Goal: Task Accomplishment & Management: Manage account settings

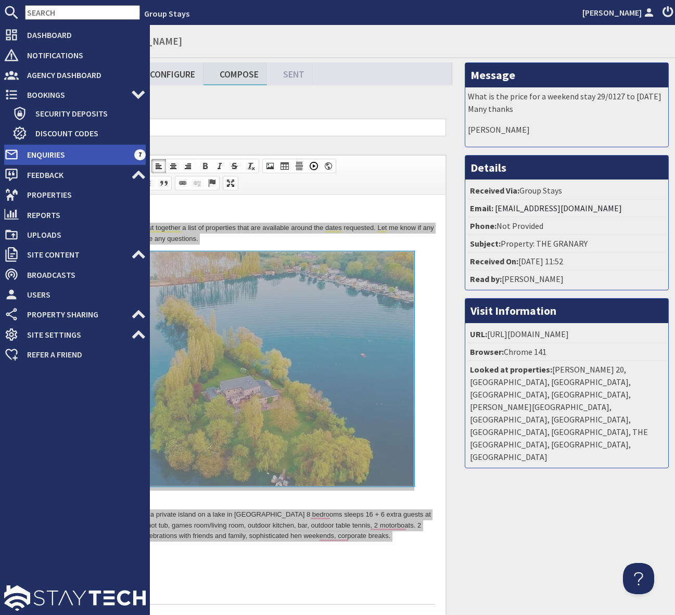
click at [97, 155] on span "Enquiries" at bounding box center [77, 154] width 116 height 17
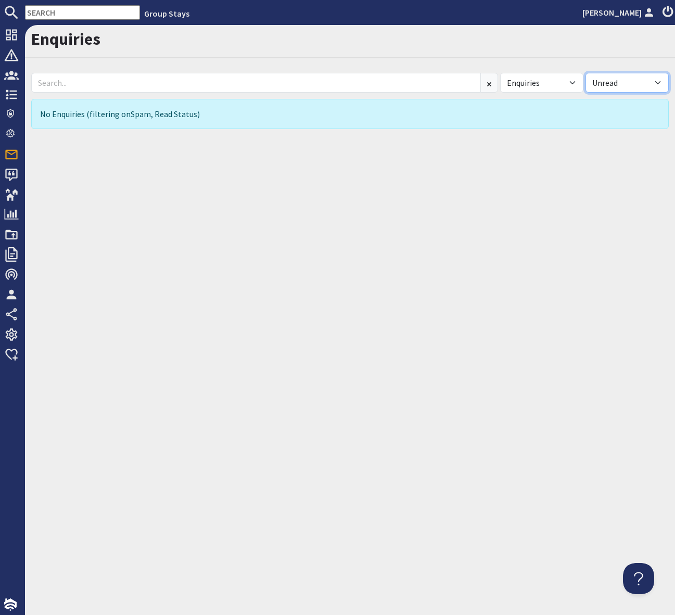
click at [661, 82] on select "All Read Unread" at bounding box center [626, 83] width 83 height 20
select select
click at [585, 73] on select "All Read Unread" at bounding box center [626, 83] width 83 height 20
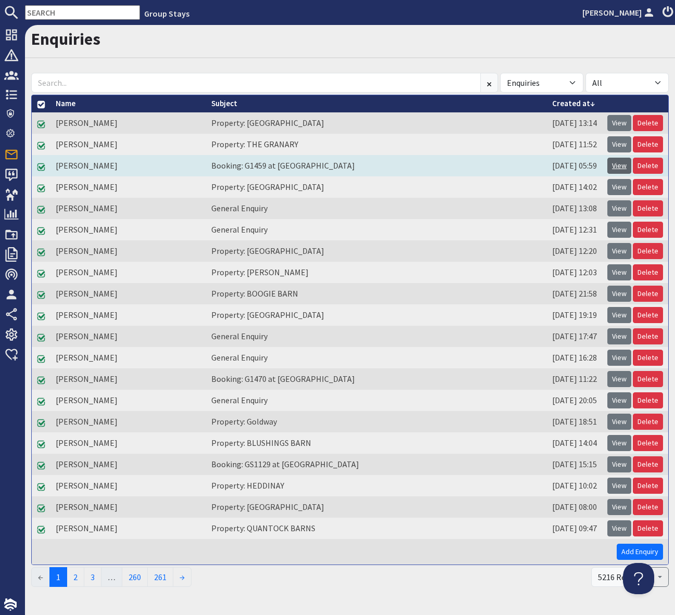
click at [621, 164] on link "View" at bounding box center [619, 166] width 24 height 16
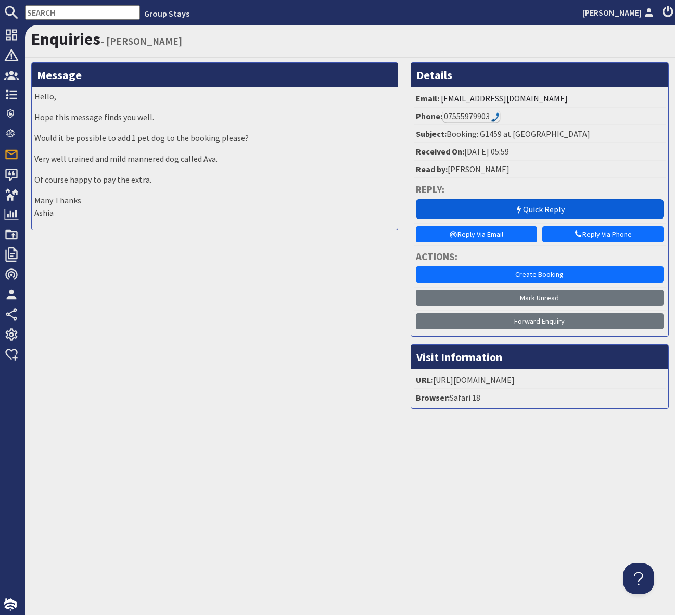
click at [511, 213] on link "Quick Reply" at bounding box center [540, 209] width 248 height 20
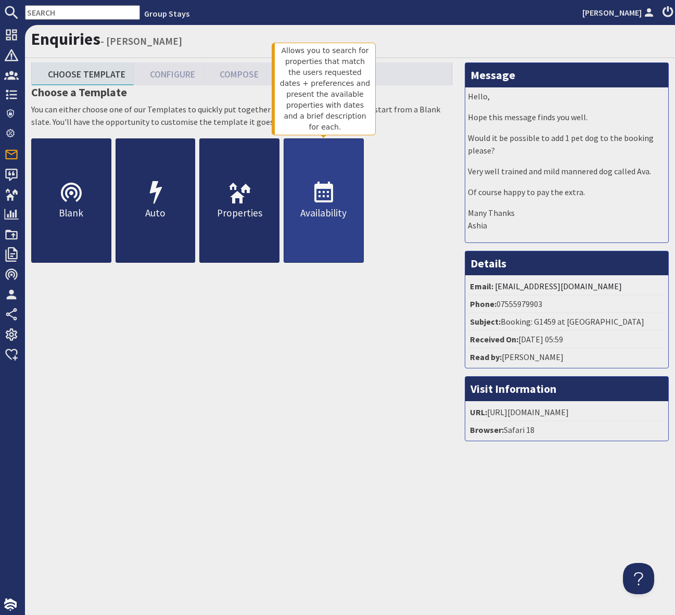
click at [326, 195] on icon at bounding box center [323, 193] width 25 height 25
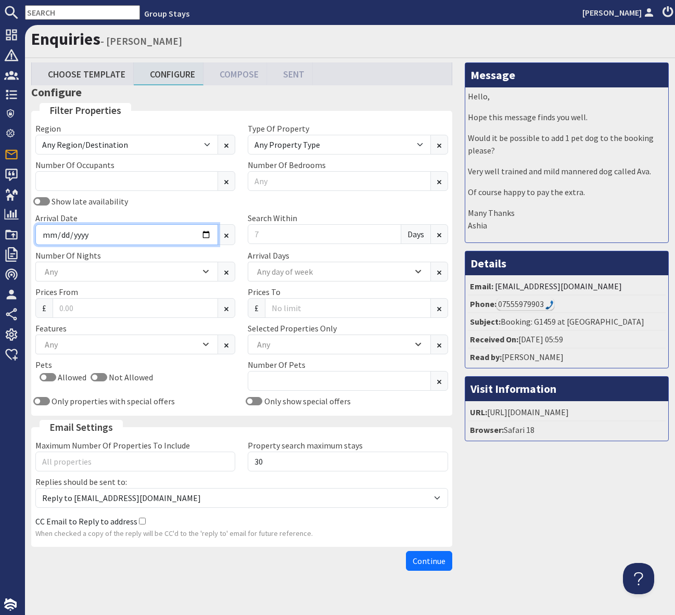
click at [207, 232] on input "Arrival Date" at bounding box center [126, 234] width 183 height 21
click at [207, 233] on input "Arrival Date" at bounding box center [126, 234] width 183 height 21
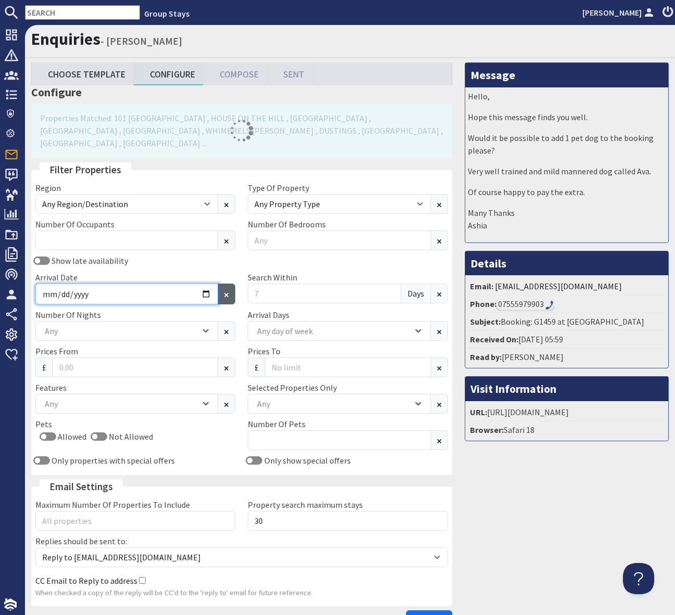
type input "[DATE]"
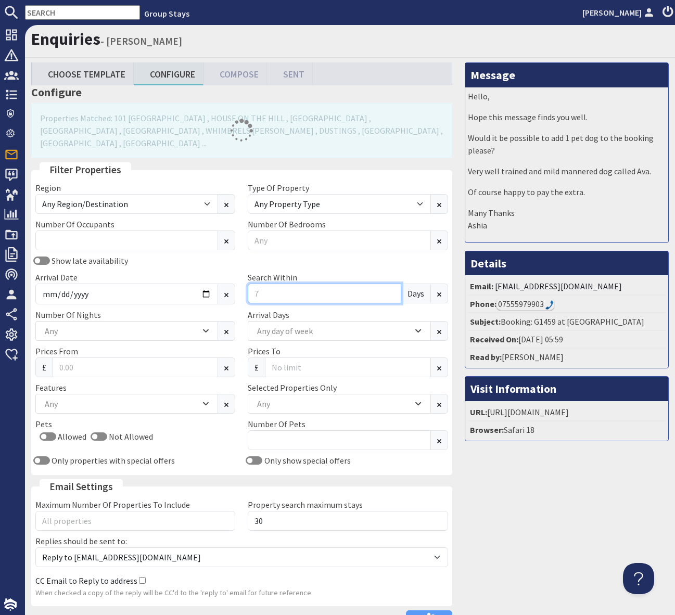
click at [284, 284] on input "Search Within" at bounding box center [324, 294] width 153 height 20
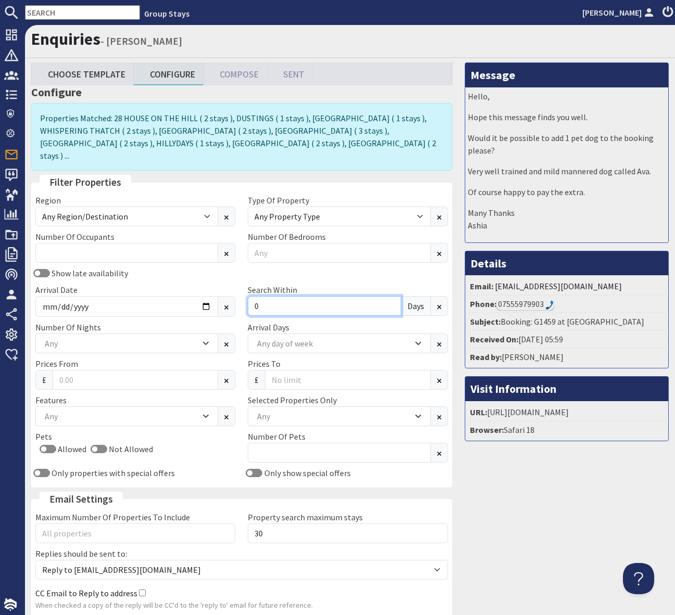
scroll to position [72, 0]
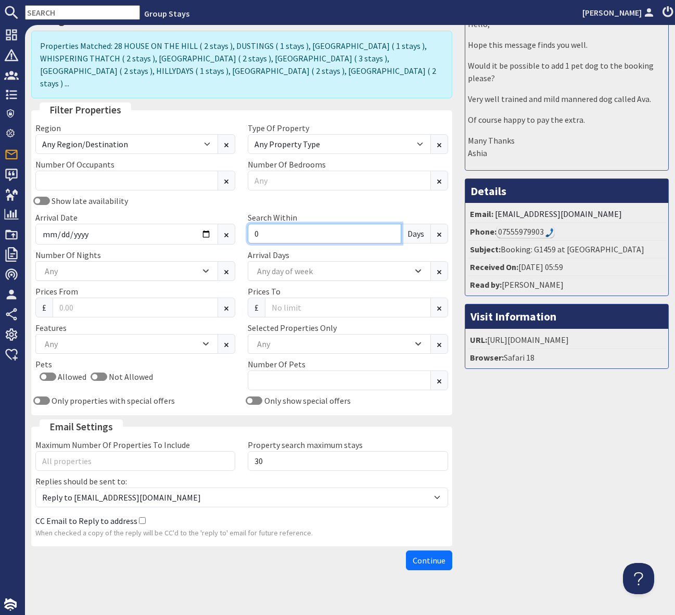
type input "0"
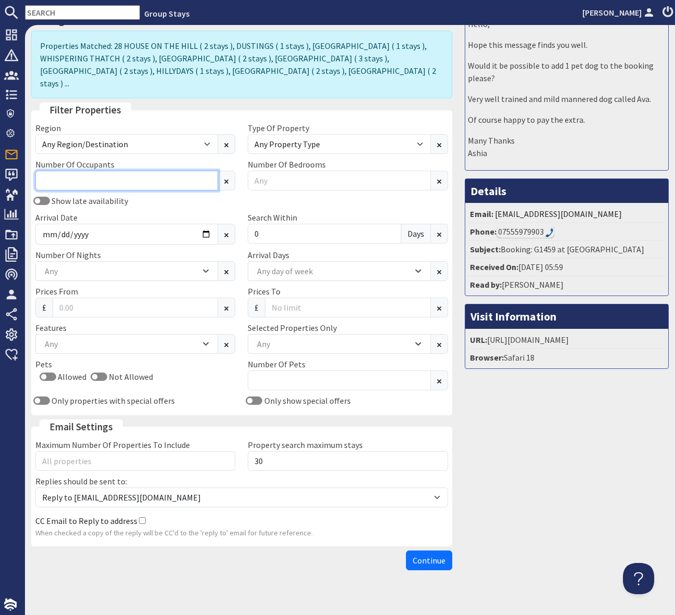
drag, startPoint x: 46, startPoint y: 165, endPoint x: 126, endPoint y: 159, distance: 79.9
click at [46, 171] on input "Number Of Occupants" at bounding box center [126, 181] width 183 height 20
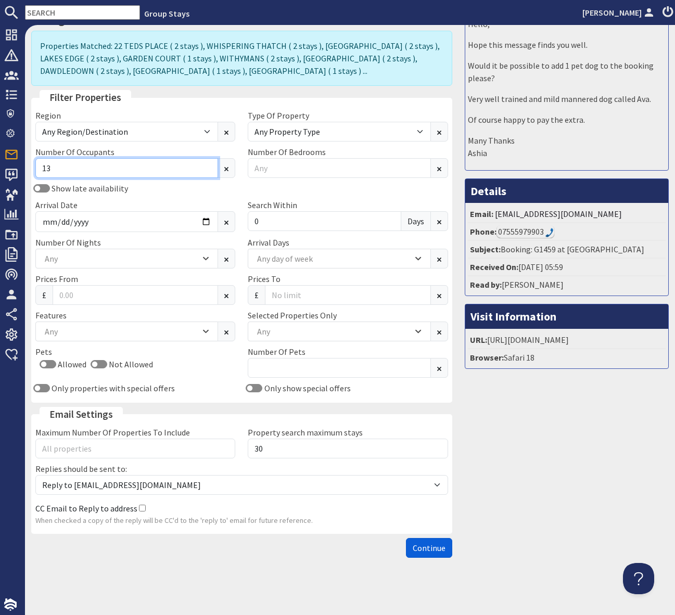
type input "13"
click at [426, 550] on span "Continue" at bounding box center [429, 548] width 33 height 10
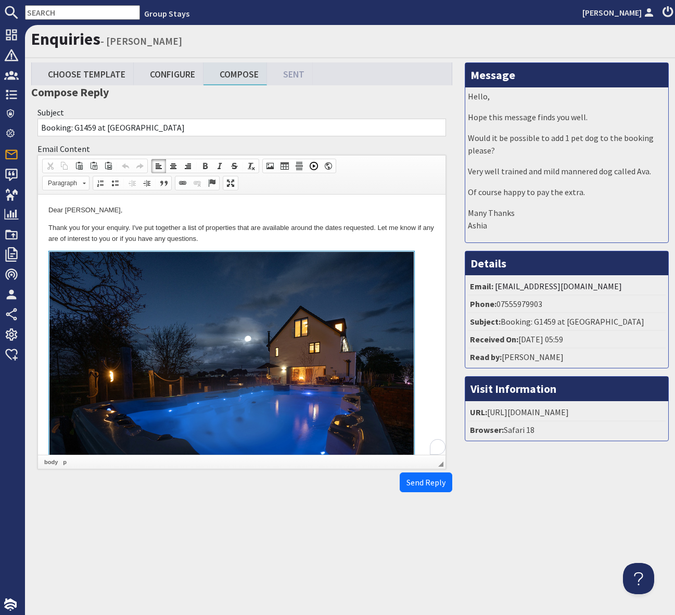
click at [321, 243] on p "Thank you for your enquiry. I've put together a list of properties that are ava…" at bounding box center [241, 234] width 387 height 22
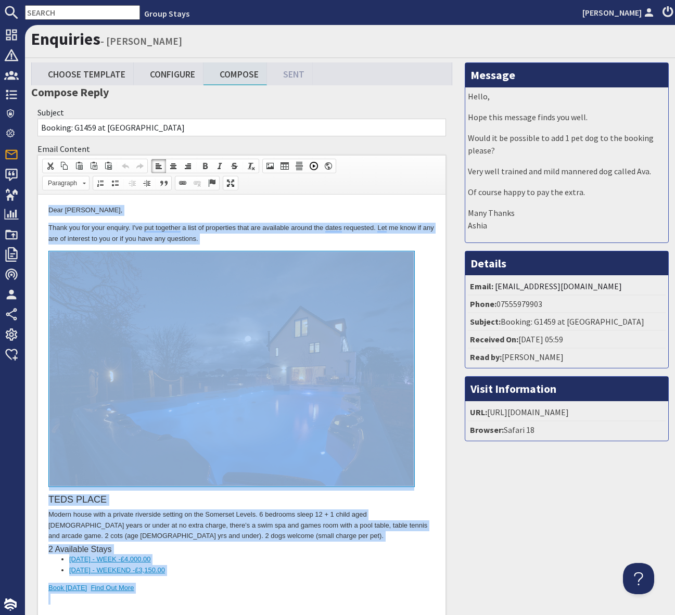
copy body "Lore Ipsum Dolo, Sitam con adi elit seddoei. T'in utl etdolore m aliq en admini…"
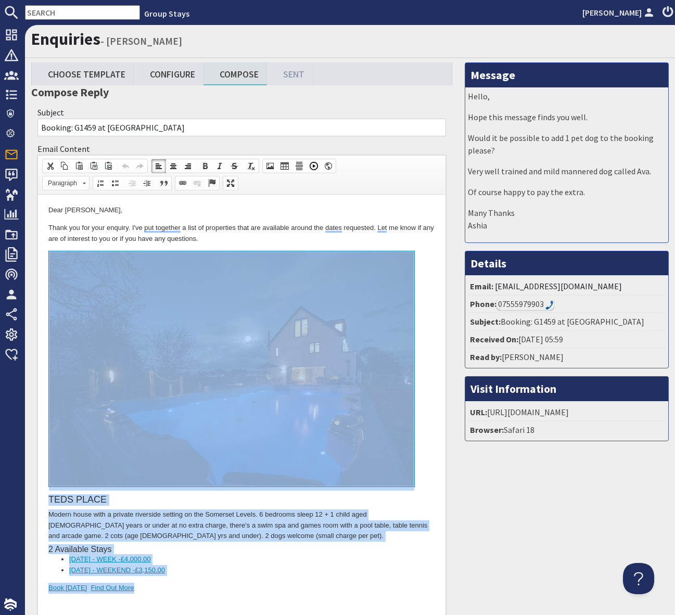
drag, startPoint x: 174, startPoint y: 590, endPoint x: 72, endPoint y: 329, distance: 280.0
click at [72, 329] on div "TEDS PLACE Modern house with a private riverside setting on the Somerset Levels…" at bounding box center [241, 433] width 387 height 364
copy div "TEDS PLACE Modern house with a private riverside setting on the Somerset Levels…"
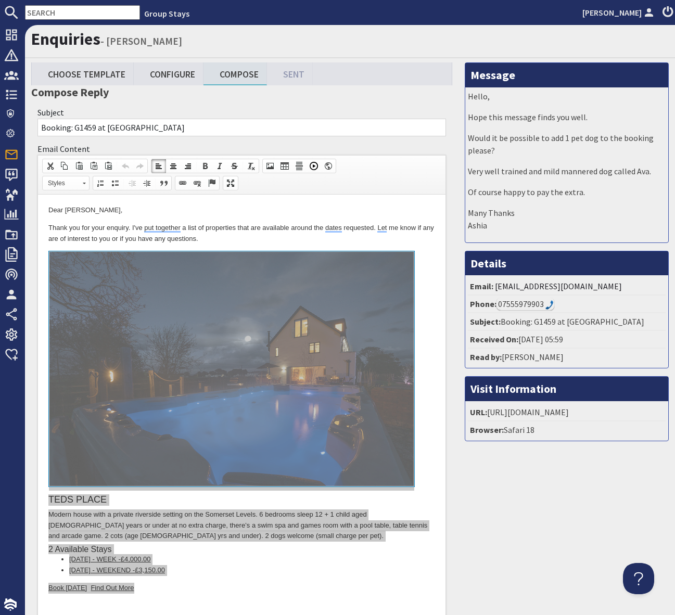
click at [87, 12] on input "text" at bounding box center [82, 12] width 115 height 15
click at [44, 3] on nav "Group Stays [PERSON_NAME]" at bounding box center [337, 12] width 675 height 25
click at [53, 15] on input "text" at bounding box center [82, 12] width 115 height 15
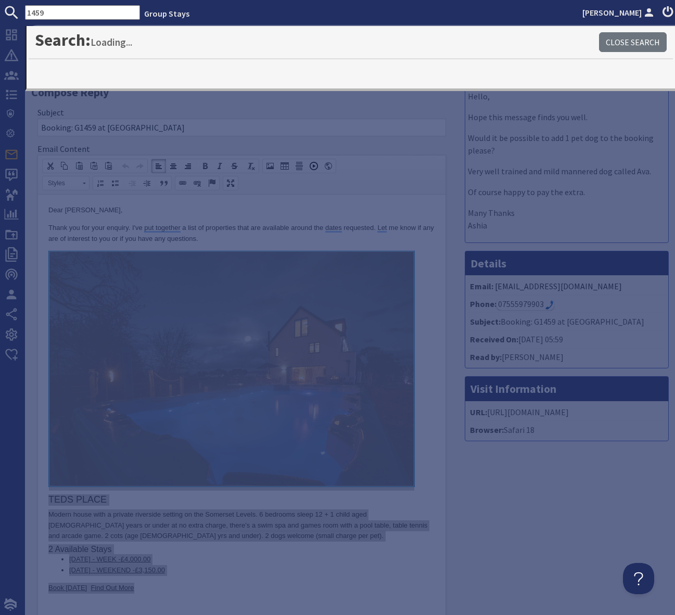
type input "1459"
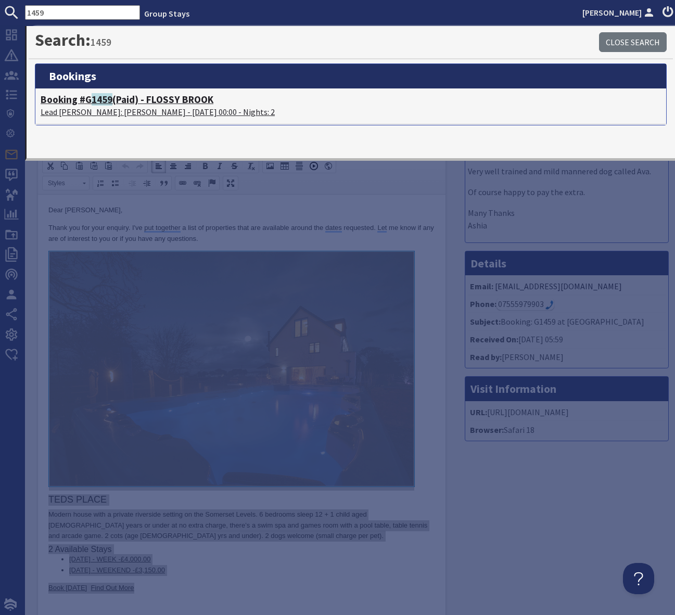
click at [158, 102] on h4 "Booking #G 1459 (Paid) - FLOSSY BROOK" at bounding box center [351, 100] width 620 height 12
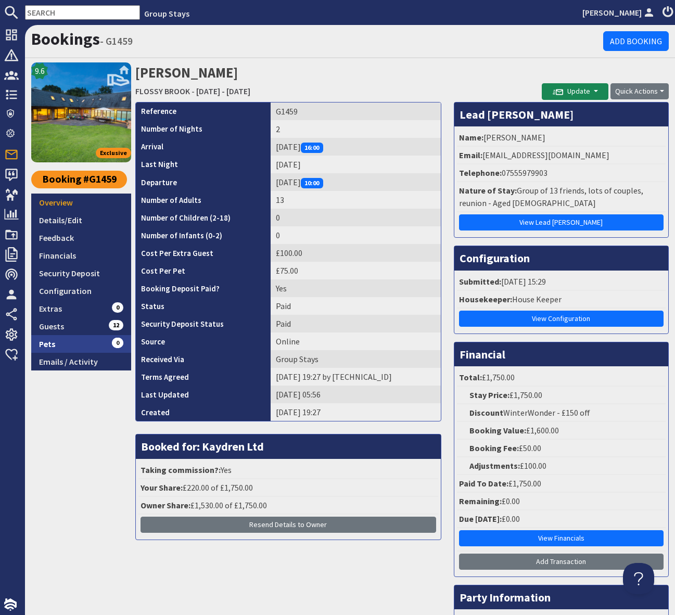
click at [79, 345] on link "Pets 0" at bounding box center [81, 344] width 100 height 18
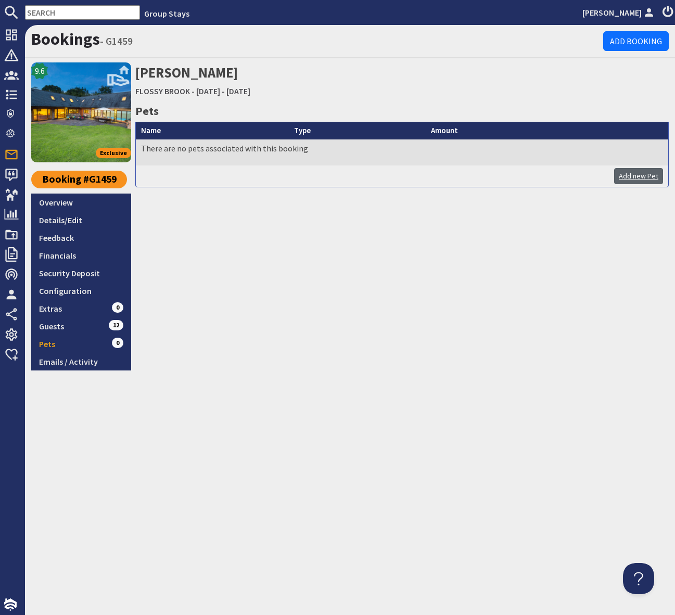
click at [628, 175] on link "Add new Pet" at bounding box center [638, 176] width 49 height 16
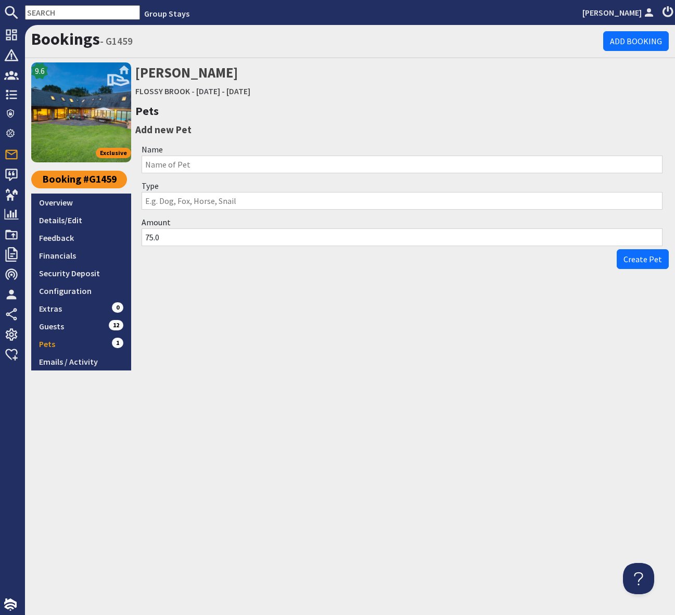
click at [168, 165] on input "Name" at bounding box center [402, 165] width 521 height 18
type input "Ava"
drag, startPoint x: 151, startPoint y: 294, endPoint x: 218, endPoint y: 215, distance: 103.0
click at [153, 292] on div "[PERSON_NAME] [GEOGRAPHIC_DATA] - [DATE] - [DATE] Pets Add new Pet Name Ava Typ…" at bounding box center [401, 216] width 533 height 308
click at [186, 201] on input "Type" at bounding box center [402, 201] width 521 height 18
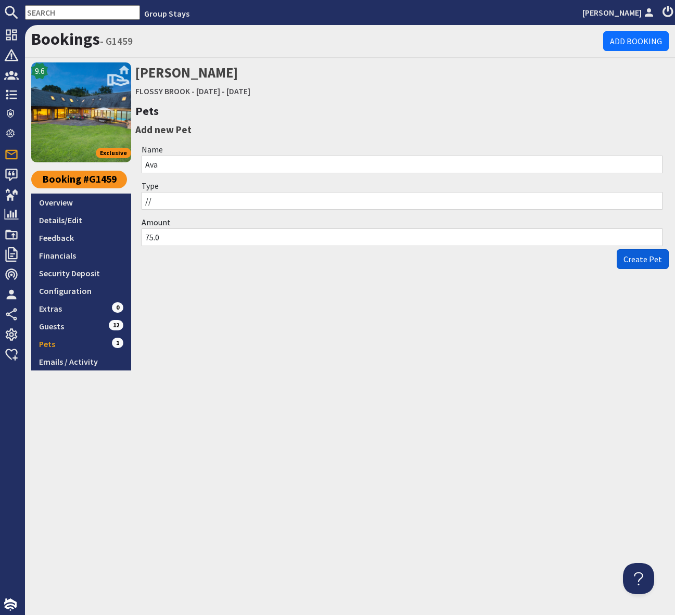
type input "//"
click at [648, 261] on span "Create Pet" at bounding box center [642, 259] width 39 height 10
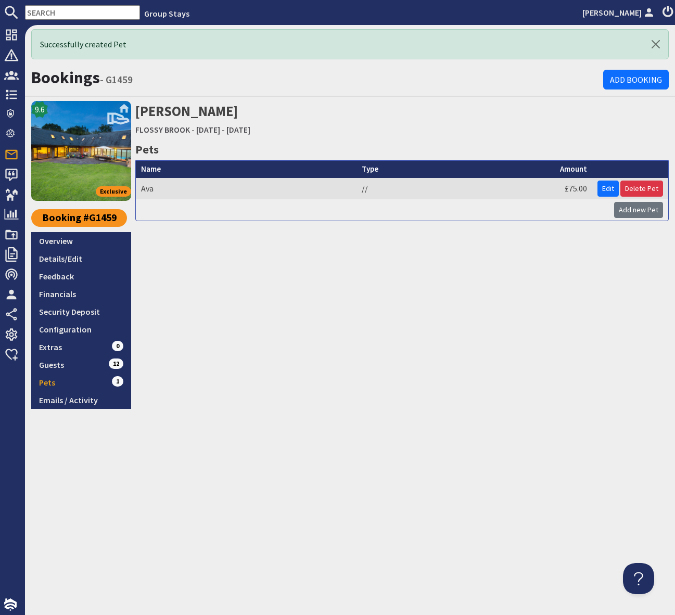
click at [463, 385] on div "[PERSON_NAME] [GEOGRAPHIC_DATA] - [DATE] - [DATE] Pets Name Type Amount Ava // …" at bounding box center [401, 255] width 533 height 308
click at [65, 241] on link "Overview" at bounding box center [81, 241] width 100 height 18
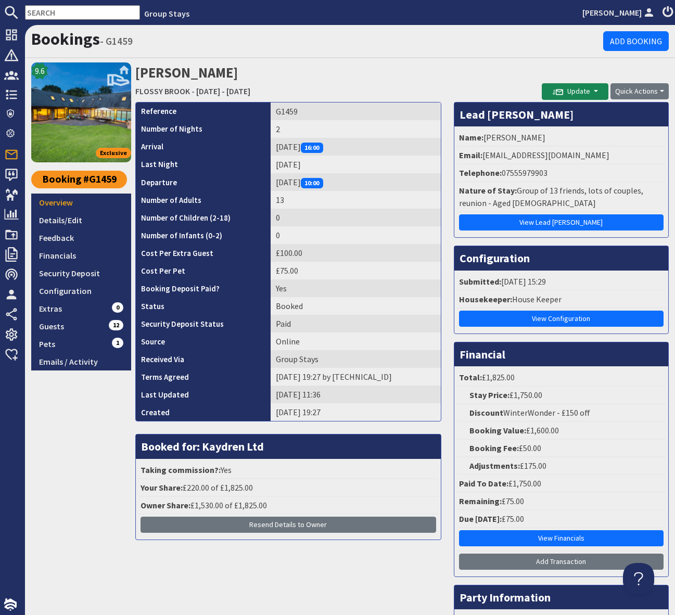
drag, startPoint x: 591, startPoint y: 90, endPoint x: 606, endPoint y: 109, distance: 24.1
click at [591, 90] on button "Update" at bounding box center [575, 91] width 67 height 17
click at [596, 113] on button "Send Booking Update Email" at bounding box center [600, 114] width 116 height 17
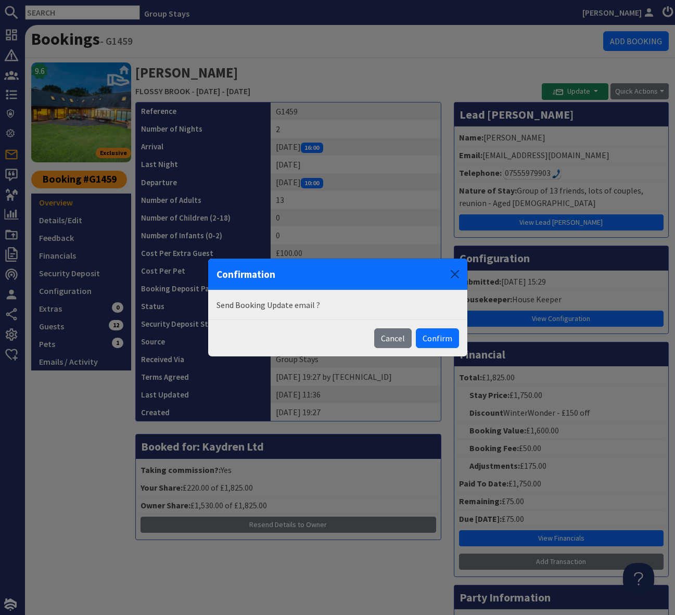
drag, startPoint x: 443, startPoint y: 338, endPoint x: 638, endPoint y: 465, distance: 232.4
click at [449, 338] on button "Confirm" at bounding box center [437, 338] width 43 height 20
